Goal: Register for event/course

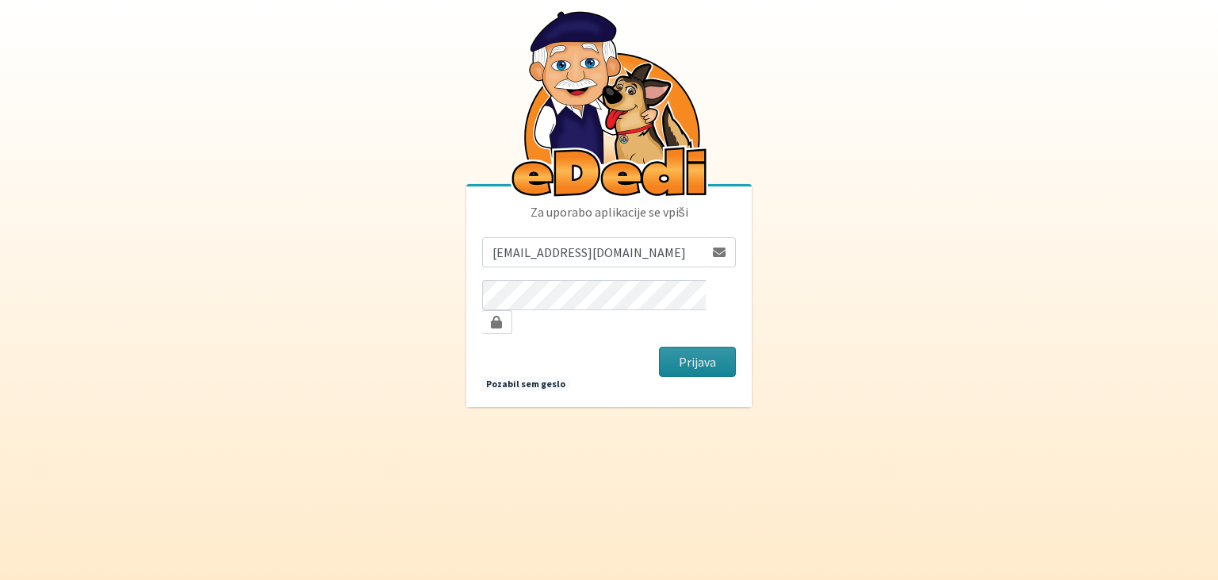
click at [728, 358] on button "Prijava" at bounding box center [697, 362] width 77 height 30
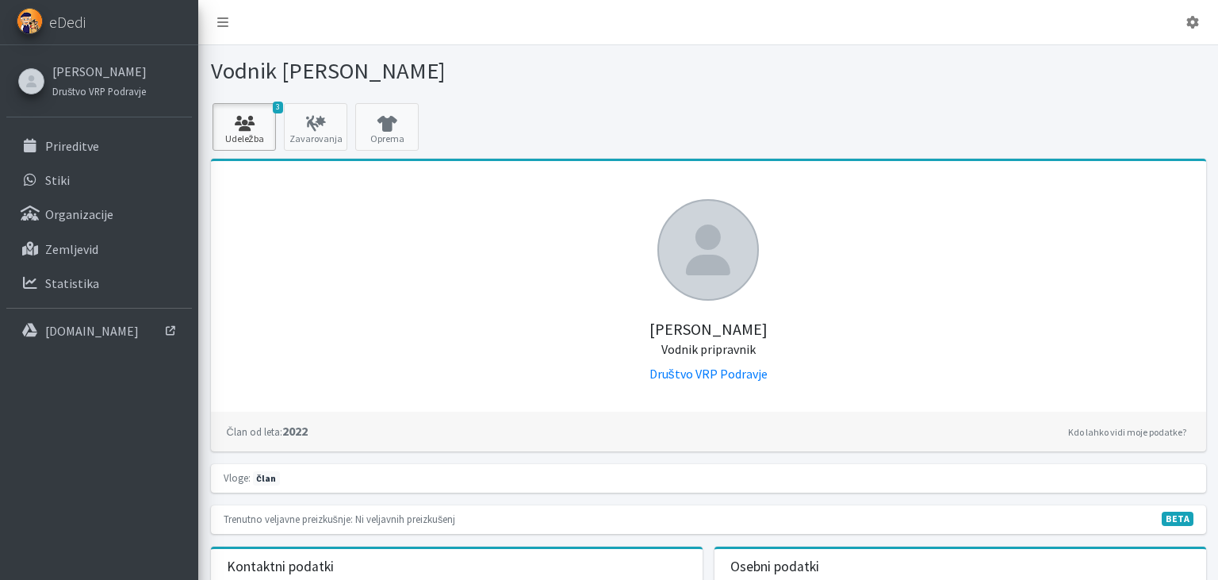
click at [263, 141] on link "3 Udeležba" at bounding box center [244, 127] width 63 height 48
click at [79, 163] on li "Prireditve" at bounding box center [99, 147] width 186 height 34
click at [74, 156] on link "Prireditve" at bounding box center [99, 146] width 186 height 32
click at [1108, 430] on link "Kdo lahko vidi moje podatke?" at bounding box center [1127, 432] width 126 height 19
click at [296, 121] on icon at bounding box center [316, 124] width 54 height 16
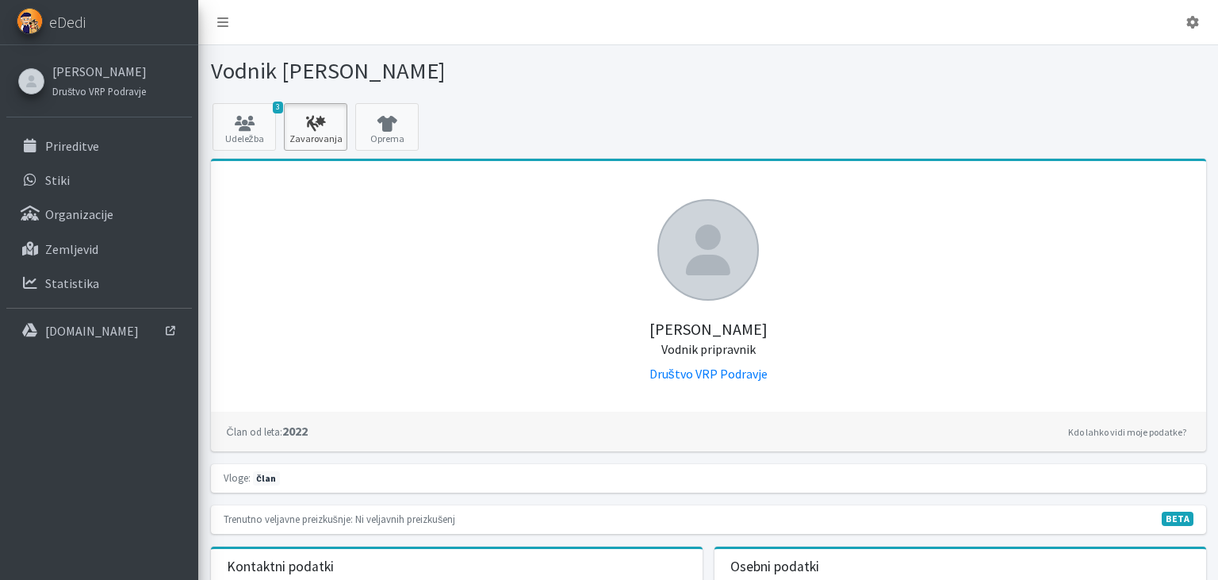
click at [296, 121] on icon at bounding box center [316, 124] width 54 height 16
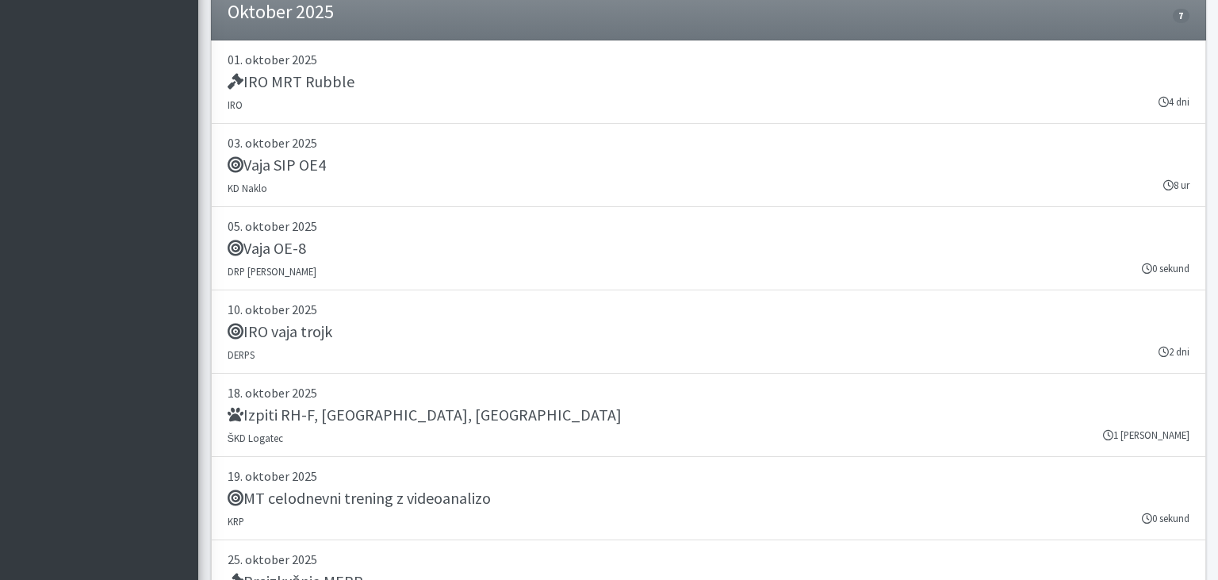
scroll to position [2261, 0]
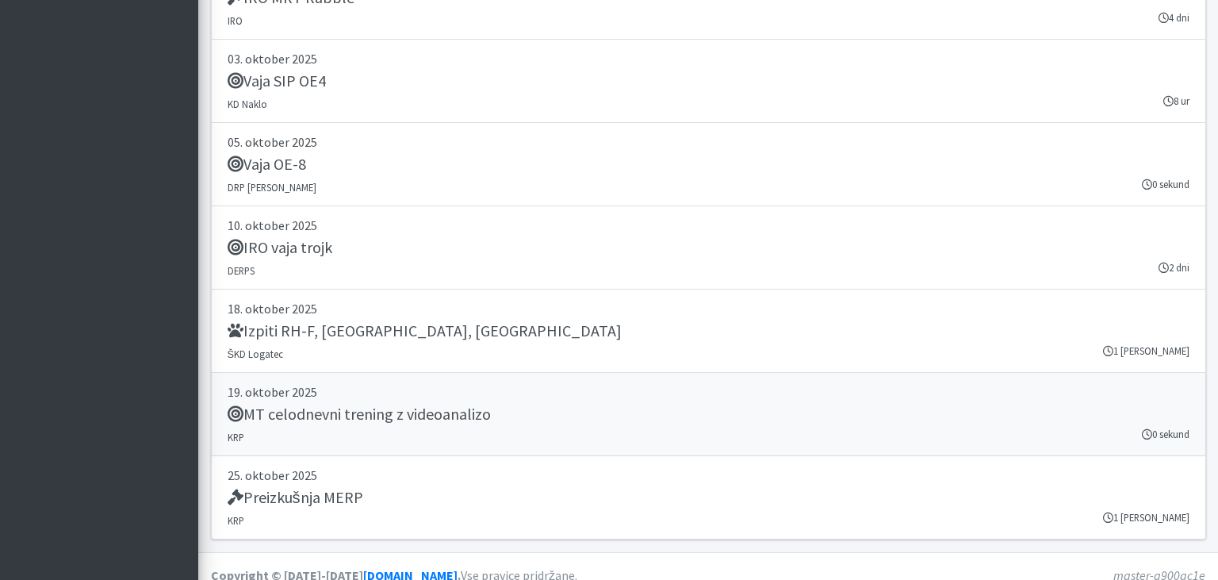
click at [332, 412] on h5 "MT celodnevni trening z videoanalizo" at bounding box center [359, 413] width 263 height 19
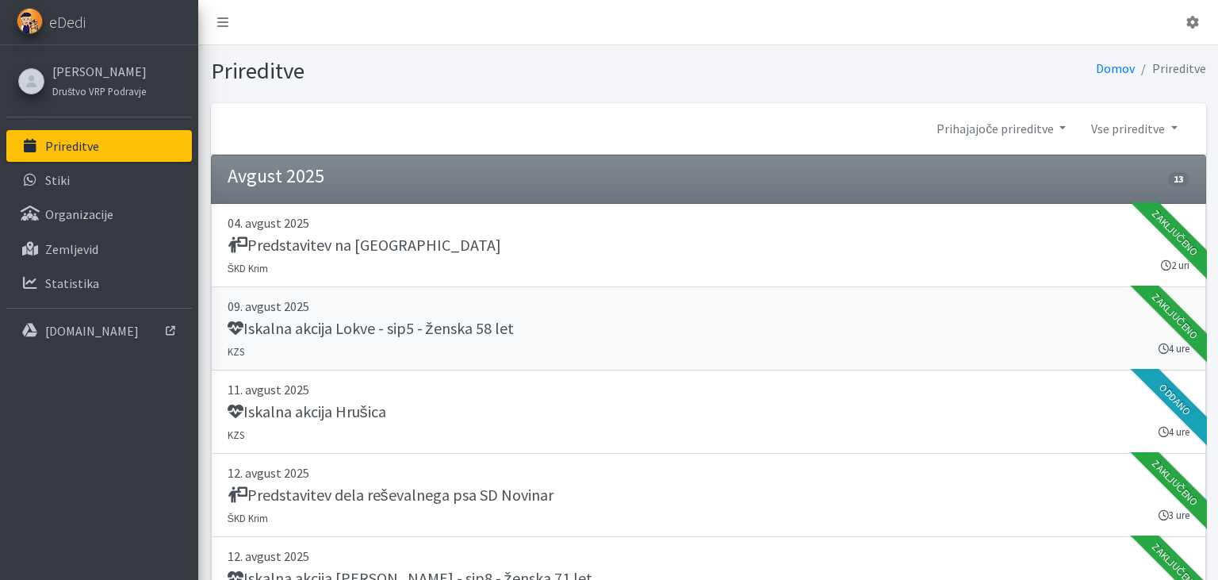
scroll to position [502, 0]
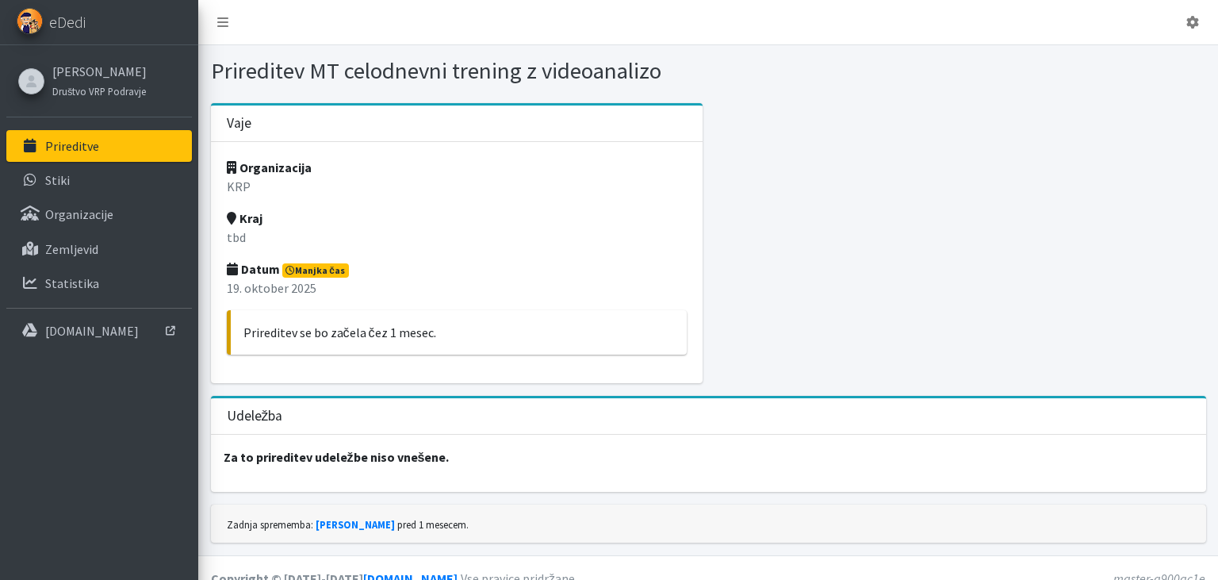
scroll to position [19, 0]
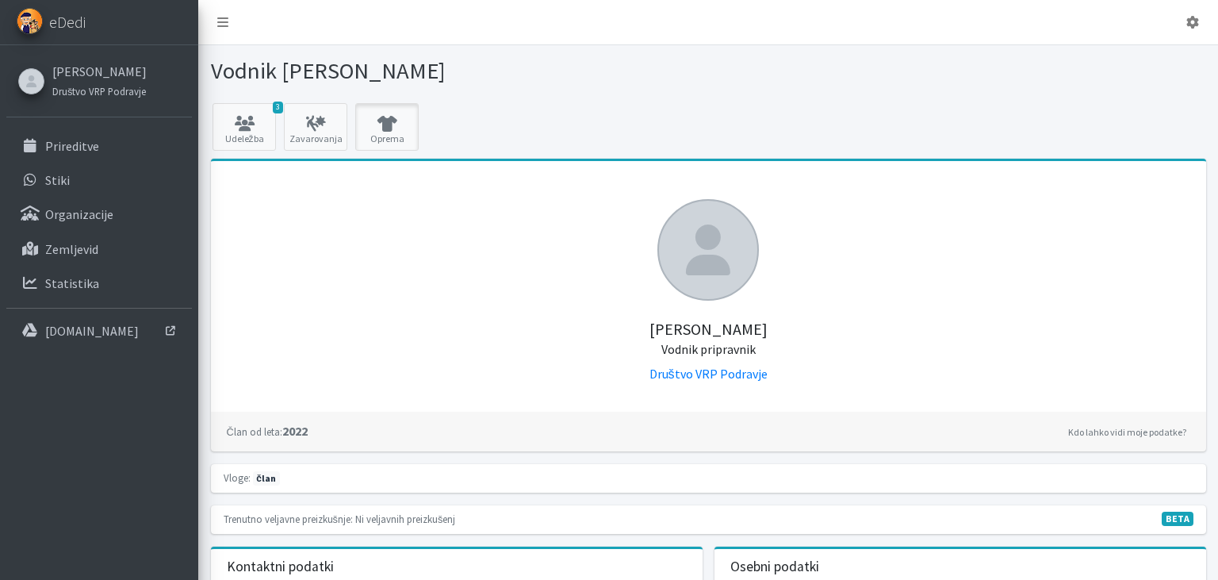
click at [381, 128] on icon at bounding box center [387, 124] width 54 height 16
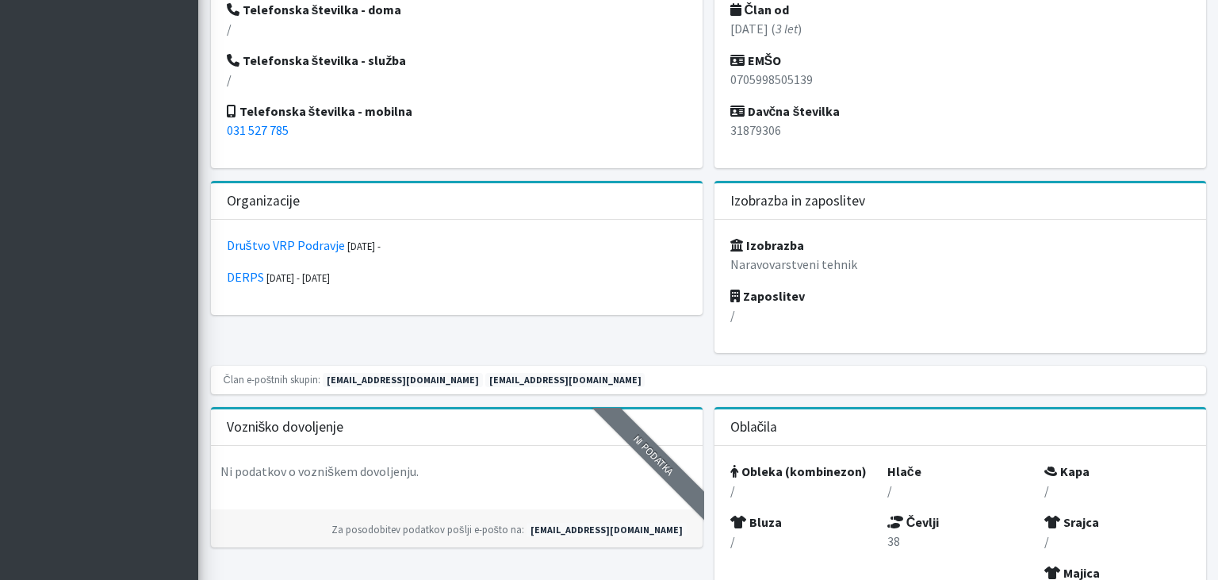
scroll to position [669, 0]
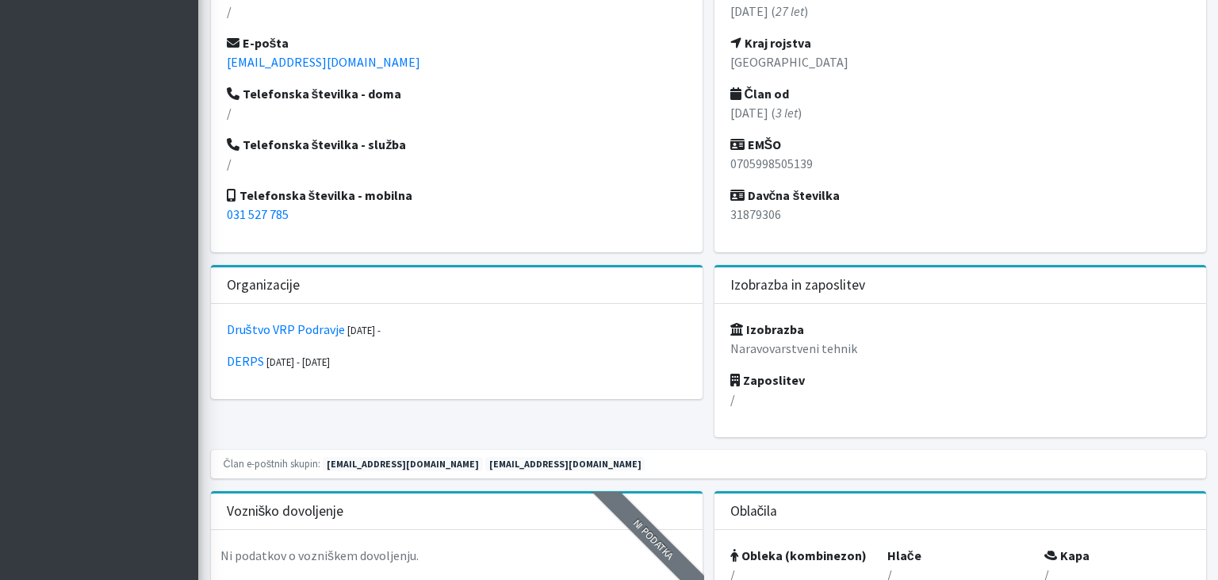
click at [733, 395] on p "/" at bounding box center [960, 398] width 460 height 19
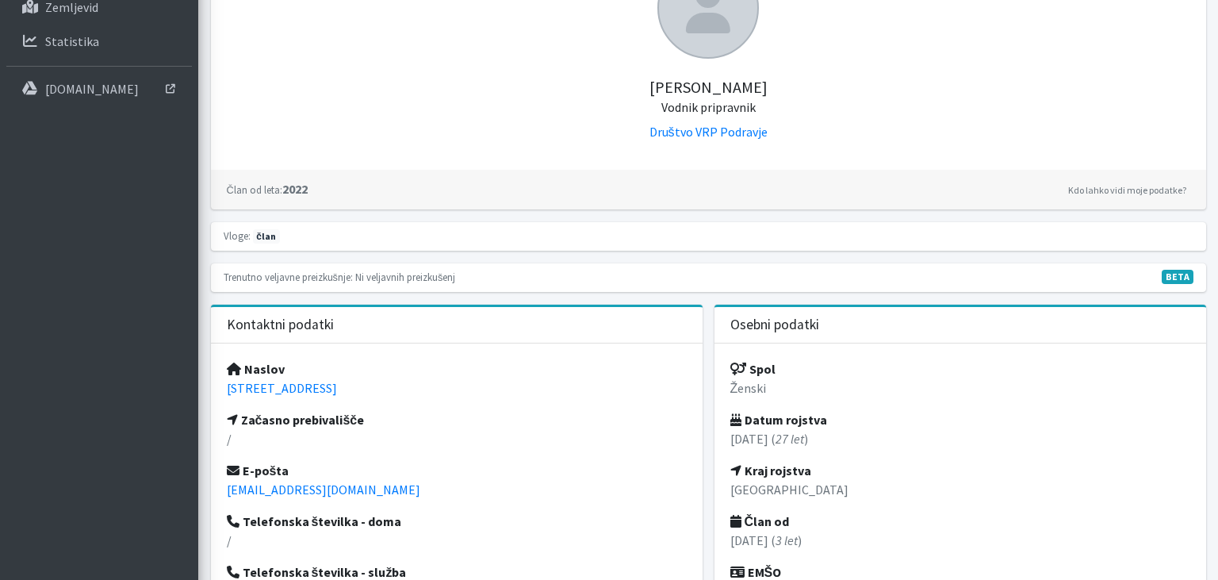
scroll to position [83, 0]
